Goal: Information Seeking & Learning: Learn about a topic

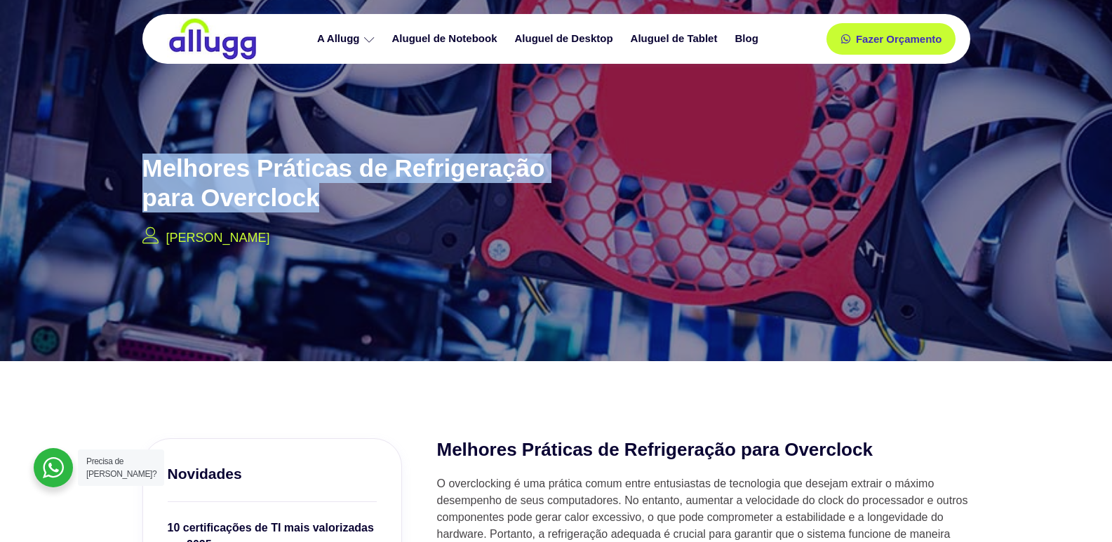
drag, startPoint x: 335, startPoint y: 198, endPoint x: 147, endPoint y: 170, distance: 190.2
click at [147, 170] on h2 "Melhores Práticas de Refrigeração para Overclock" at bounding box center [366, 183] width 449 height 59
copy h2 "Melhores Práticas de Refrigeração para Overclock"
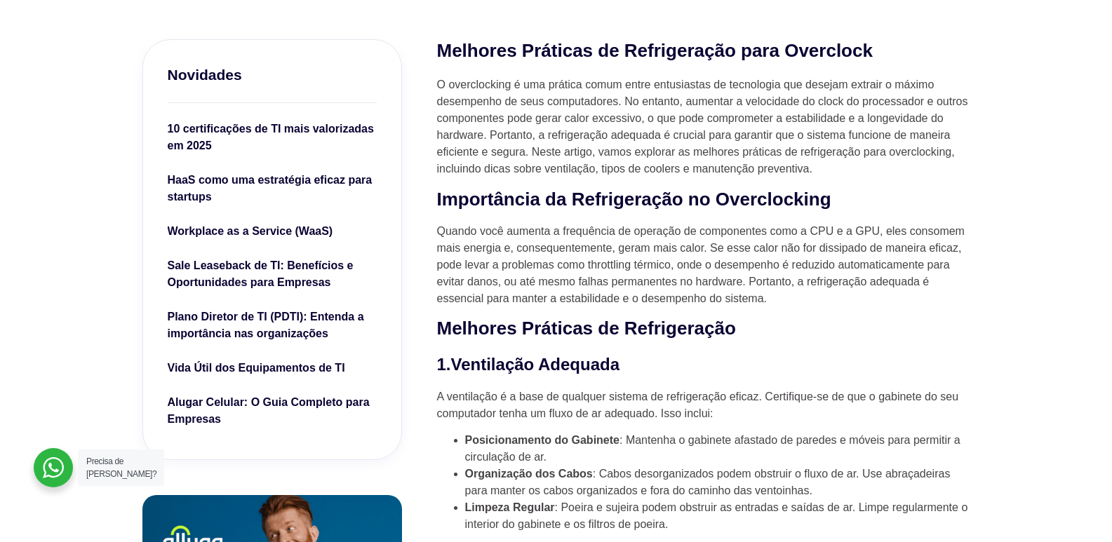
scroll to position [119, 0]
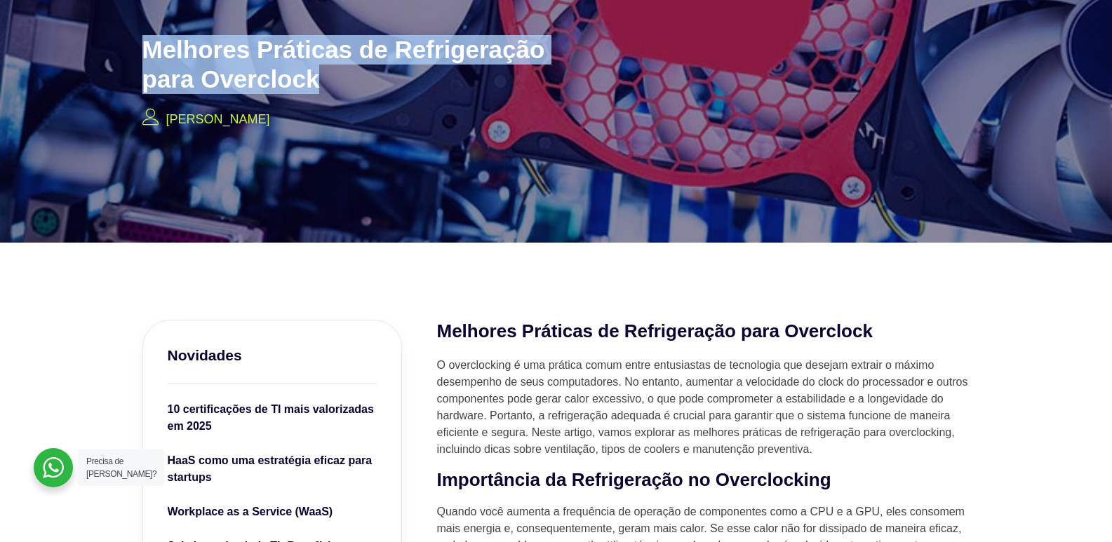
drag, startPoint x: 246, startPoint y: 125, endPoint x: 169, endPoint y: 126, distance: 77.2
click at [169, 126] on div "Melhores Práticas de Refrigeração para Overclock Jorge Estelles" at bounding box center [366, 79] width 463 height 115
copy p "[PERSON_NAME]"
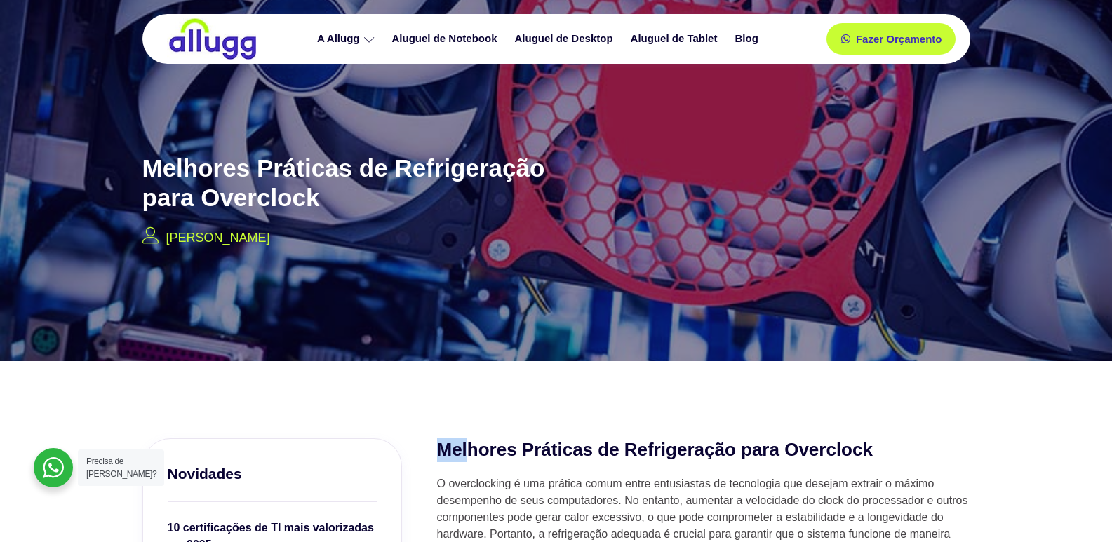
drag, startPoint x: 441, startPoint y: 456, endPoint x: 471, endPoint y: 453, distance: 29.7
click at [471, 453] on h2 "Melhores Práticas de Refrigeração para Overclock" at bounding box center [703, 451] width 533 height 24
